Goal: Task Accomplishment & Management: Complete application form

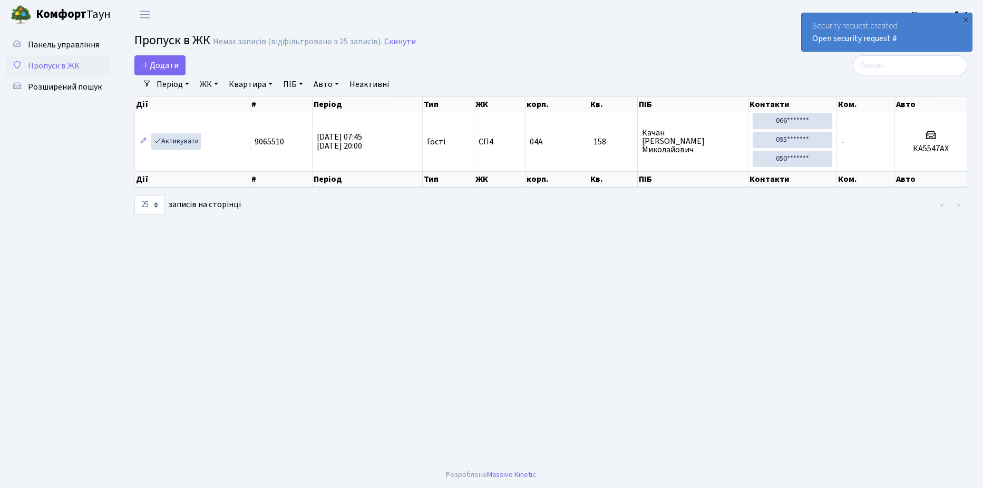
select select "25"
click at [164, 66] on span "Додати" at bounding box center [159, 66] width 37 height 12
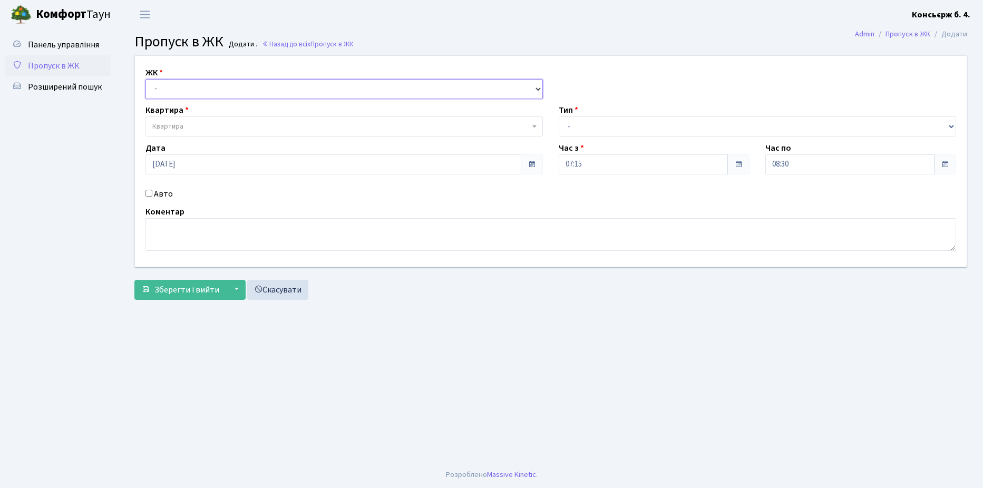
click at [209, 87] on select "- СП4, Столичне шосе, 5" at bounding box center [343, 89] width 397 height 20
select select "325"
click at [145, 79] on select "- СП4, Столичне шосе, 5" at bounding box center [343, 89] width 397 height 20
select select
click at [215, 123] on span "Квартира" at bounding box center [340, 126] width 377 height 11
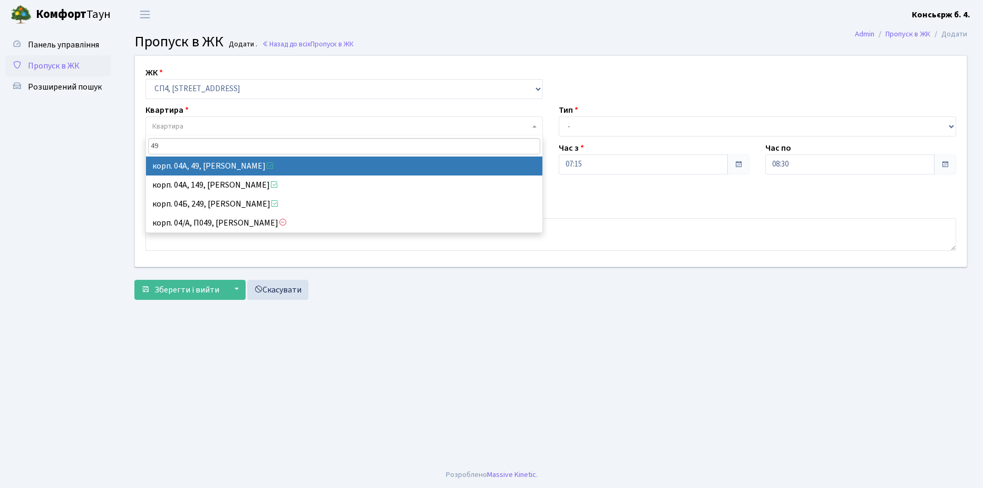
type input "49"
select select "21077"
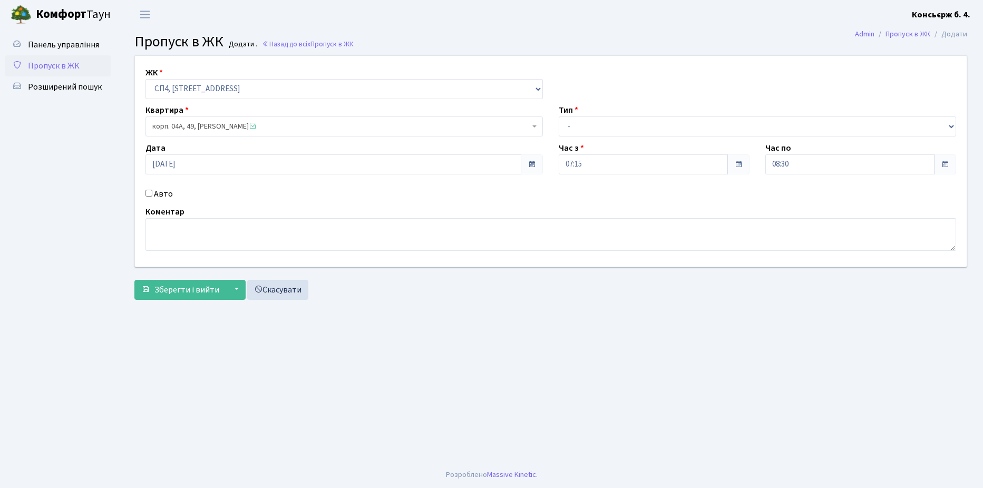
click at [603, 116] on div "Тип - Доставка Таксі Гості Сервіс" at bounding box center [757, 120] width 413 height 33
drag, startPoint x: 602, startPoint y: 129, endPoint x: 601, endPoint y: 138, distance: 9.6
click at [602, 129] on select "- Доставка Таксі Гості Сервіс" at bounding box center [757, 126] width 397 height 20
select select "1"
click at [559, 116] on select "- Доставка Таксі Гості Сервіс" at bounding box center [757, 126] width 397 height 20
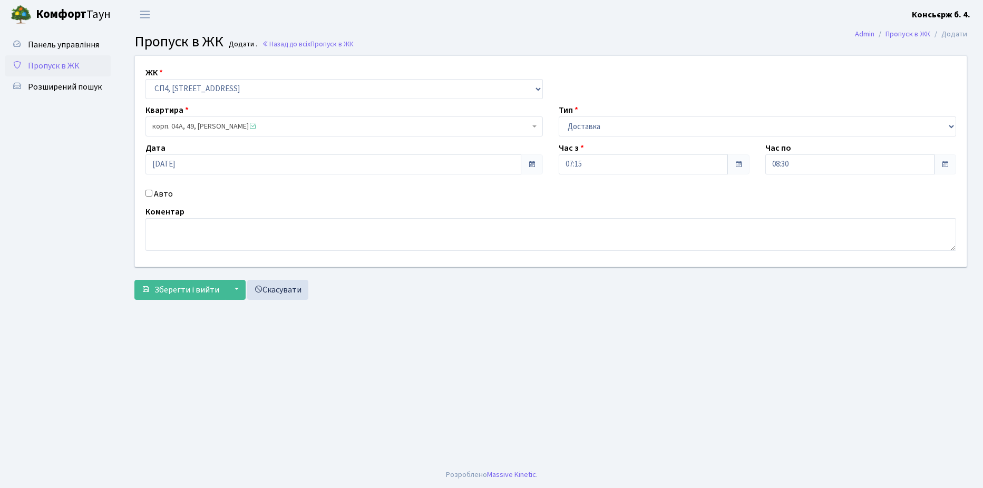
click at [150, 192] on input "Авто" at bounding box center [148, 193] width 7 height 7
checkbox input "true"
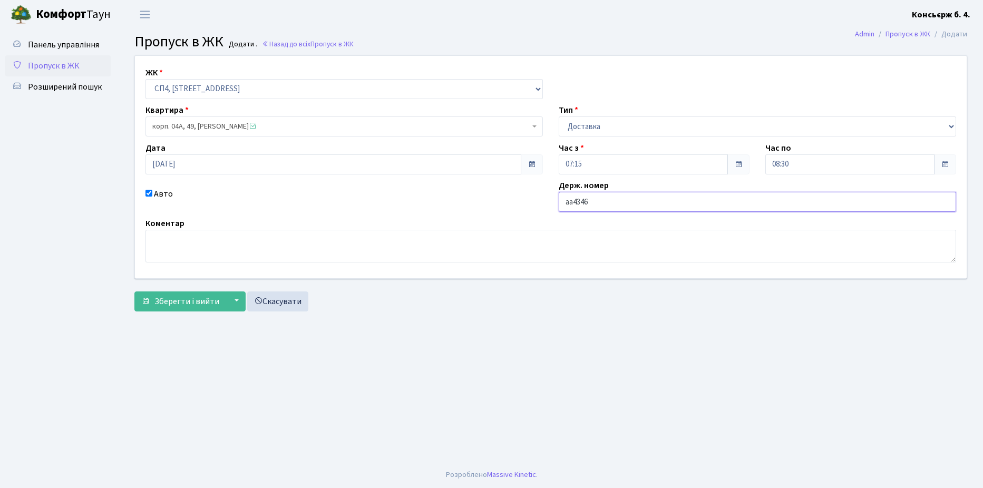
type input "AA4346PK"
click at [163, 303] on span "Зберегти і вийти" at bounding box center [186, 302] width 65 height 12
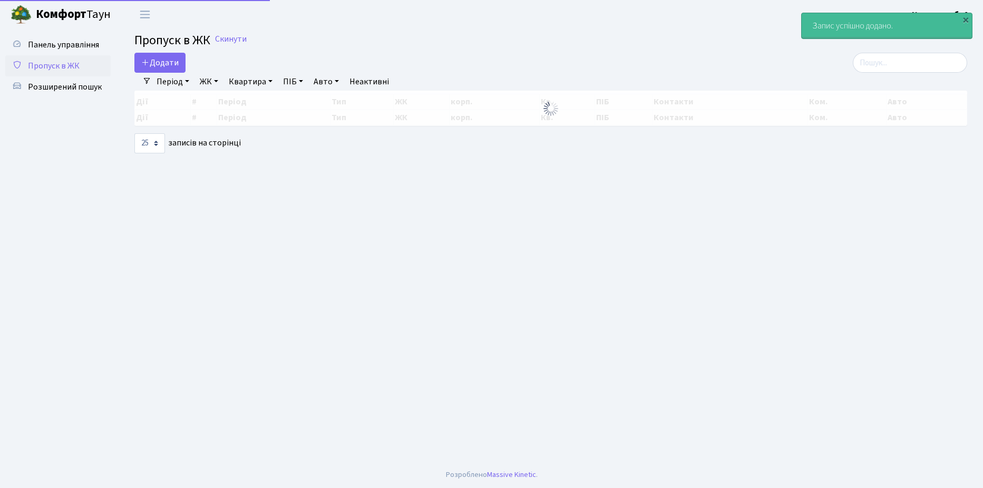
select select "25"
